Goal: Find specific page/section: Find specific page/section

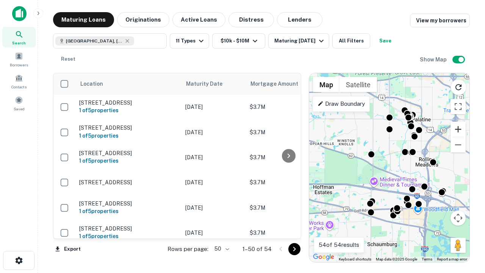
click at [458, 129] on button "Zoom in" at bounding box center [458, 129] width 15 height 15
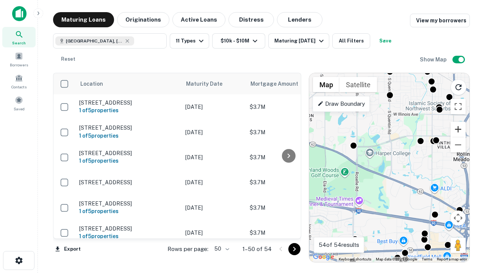
click at [458, 129] on button "Zoom in" at bounding box center [458, 129] width 15 height 15
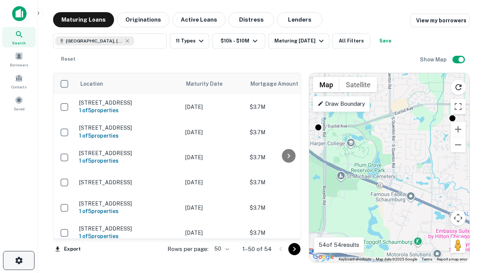
click at [19, 260] on icon "button" at bounding box center [18, 260] width 9 height 9
